Goal: Use online tool/utility: Utilize a website feature to perform a specific function

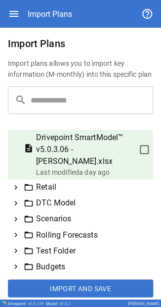
click at [17, 189] on icon at bounding box center [15, 187] width 9 height 9
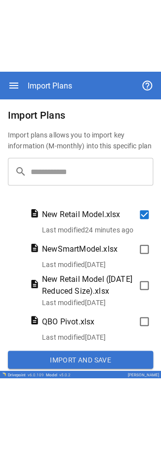
scroll to position [198, 0]
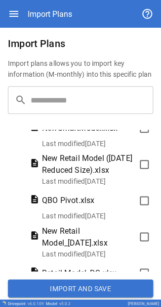
click at [86, 286] on button "Import and Save" at bounding box center [81, 288] width 146 height 18
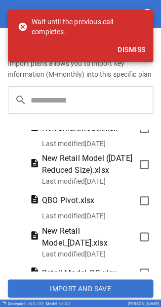
click at [121, 49] on button "Dismiss" at bounding box center [132, 50] width 36 height 18
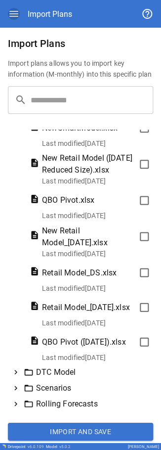
click at [16, 13] on icon "button" at bounding box center [13, 14] width 9 height 6
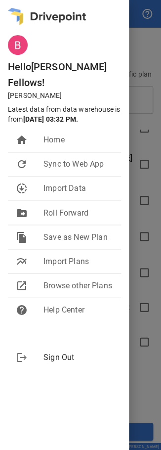
click at [148, 32] on div at bounding box center [80, 225] width 161 height 450
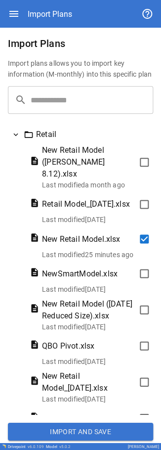
scroll to position [50, 0]
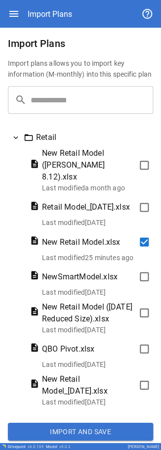
click at [93, 306] on button "Import and Save" at bounding box center [81, 432] width 146 height 18
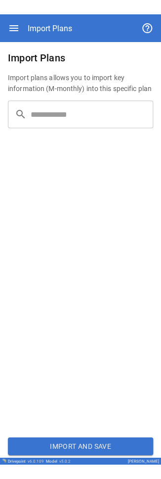
scroll to position [0, 0]
